Goal: Find specific page/section: Find specific page/section

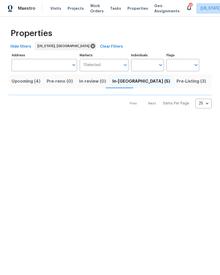
click at [29, 82] on span "Upcoming (4)" at bounding box center [26, 81] width 29 height 7
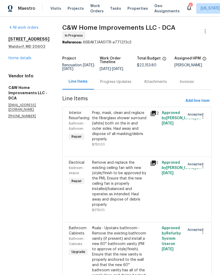
click at [29, 59] on link "Home details" at bounding box center [19, 58] width 23 height 4
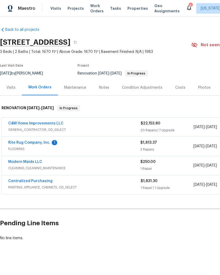
click at [177, 87] on div "Costs" at bounding box center [180, 87] width 10 height 5
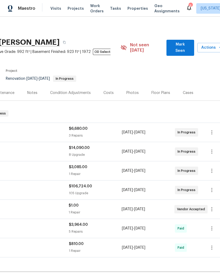
scroll to position [0, 71]
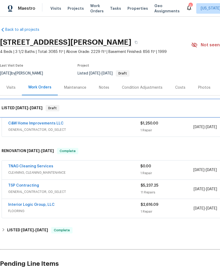
click at [113, 116] on div "LISTED 9/18/25 - 9/18/25 Draft" at bounding box center [149, 108] width 298 height 17
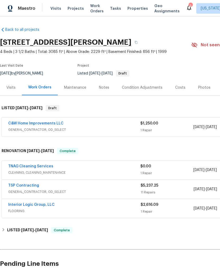
click at [124, 125] on div "C&W Home Improvements LLC" at bounding box center [74, 124] width 132 height 6
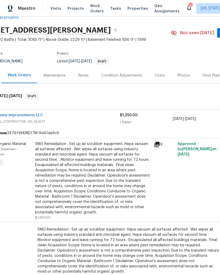
scroll to position [13, 21]
